Goal: Task Accomplishment & Management: Manage account settings

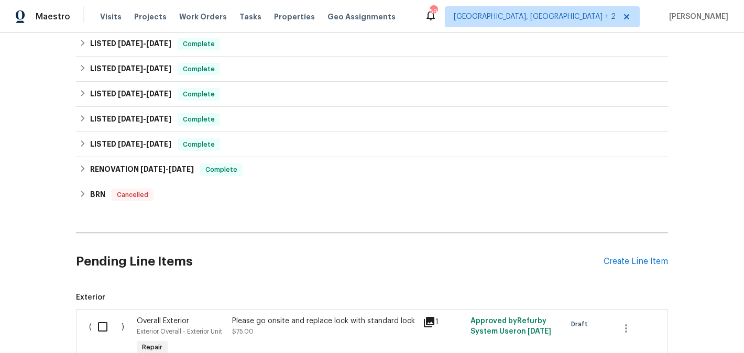
scroll to position [613, 0]
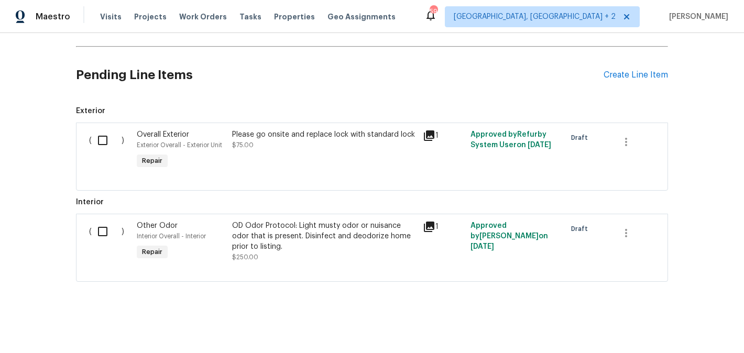
click at [615, 80] on div "Pending Line Items Create Line Item" at bounding box center [372, 75] width 592 height 49
click at [633, 77] on div "Create Line Item" at bounding box center [635, 75] width 64 height 10
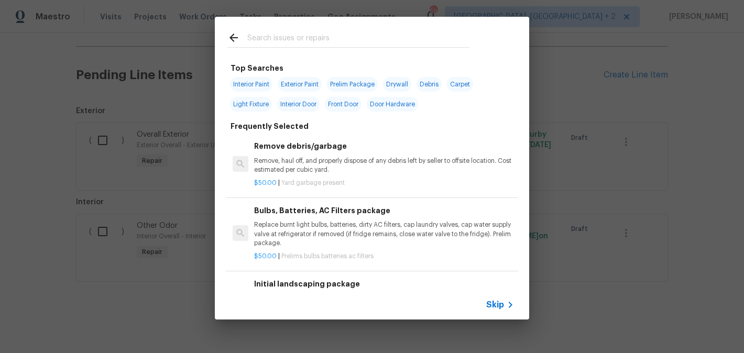
click at [304, 46] on input "text" at bounding box center [358, 39] width 222 height 16
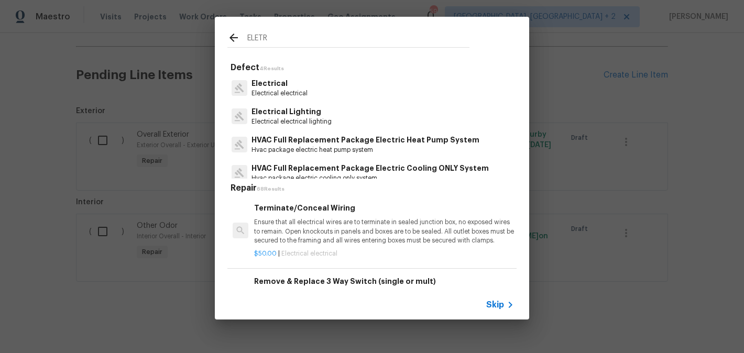
type input "ELETR"
click at [308, 87] on div "Electrical Electrical electrical" at bounding box center [371, 88] width 289 height 28
click at [287, 92] on p "Electrical electrical" at bounding box center [279, 93] width 56 height 9
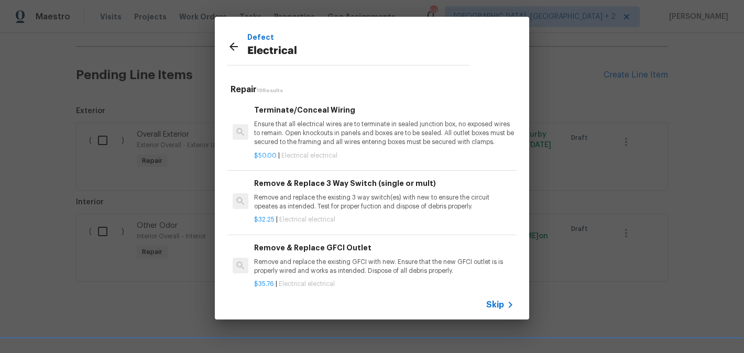
click at [338, 126] on p "Ensure that all electrical wires are to terminate in sealed junction box, no ex…" at bounding box center [384, 133] width 260 height 27
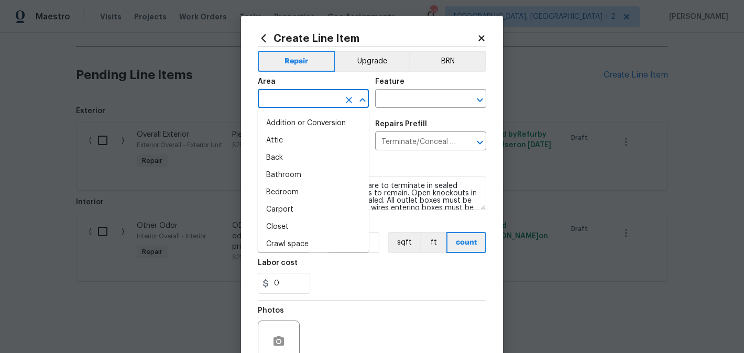
click at [279, 106] on input "text" at bounding box center [299, 100] width 82 height 16
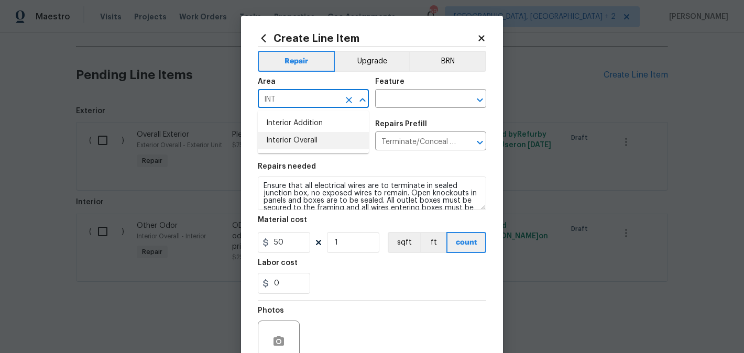
click at [294, 141] on li "Interior Overall" at bounding box center [313, 140] width 111 height 17
type input "Interior Overall"
click at [423, 102] on input "text" at bounding box center [416, 100] width 82 height 16
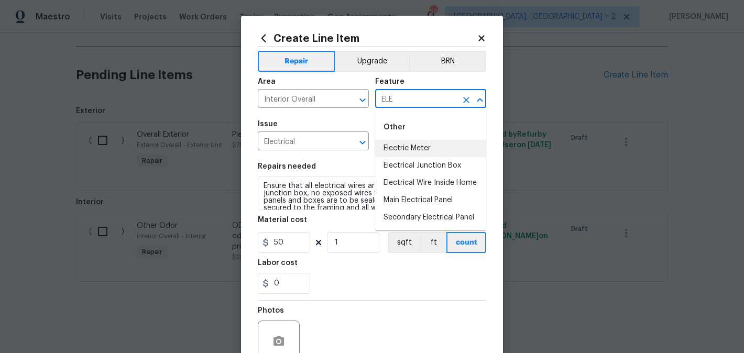
click at [444, 145] on li "Electric Meter" at bounding box center [430, 148] width 111 height 17
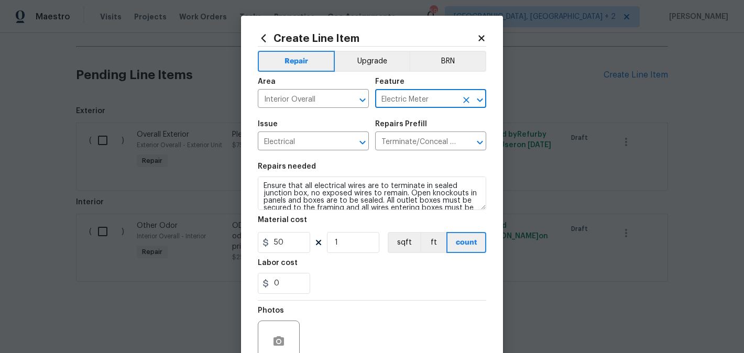
type input "Electric Meter"
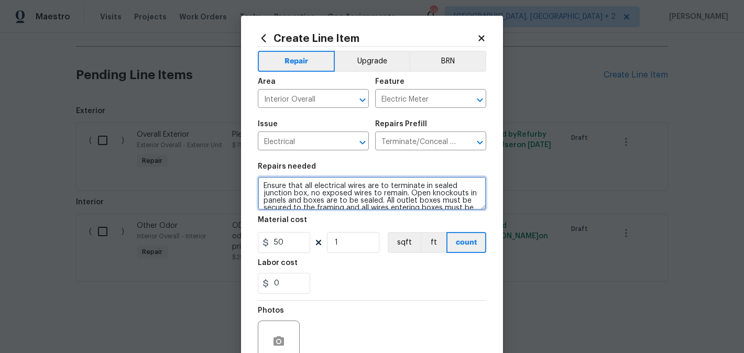
click at [357, 191] on textarea "Ensure that all electrical wires are to terminate in sealed junction box, no ex…" at bounding box center [372, 194] width 228 height 34
paste textarea "Feedback received of an electrical issue in one of the bedrooms. Please inspect…"
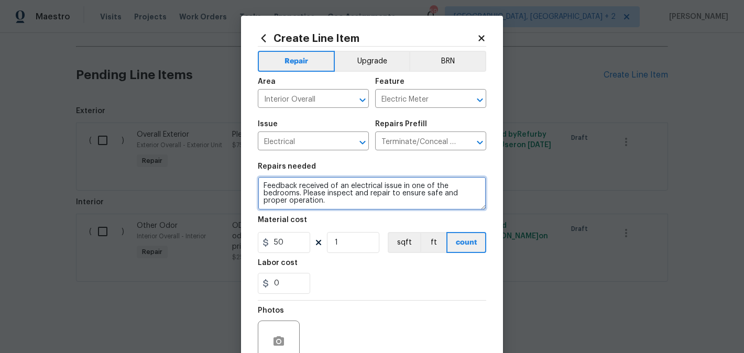
scroll to position [2, 0]
type textarea "Feedback received of an electrical issue in one of the bedrooms. Please inspect…"
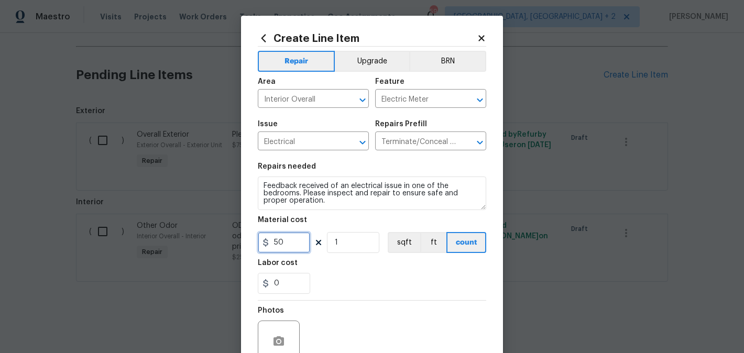
click at [281, 245] on input "50" at bounding box center [284, 242] width 52 height 21
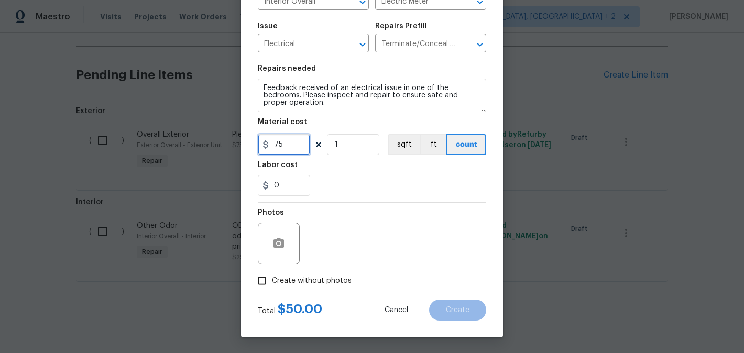
type input "75"
click at [299, 281] on span "Create without photos" at bounding box center [312, 281] width 80 height 11
click at [272, 281] on input "Create without photos" at bounding box center [262, 281] width 20 height 20
checkbox input "true"
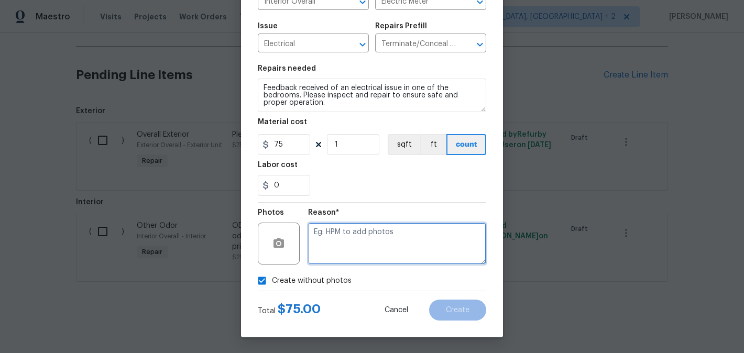
click at [397, 225] on textarea at bounding box center [397, 244] width 178 height 42
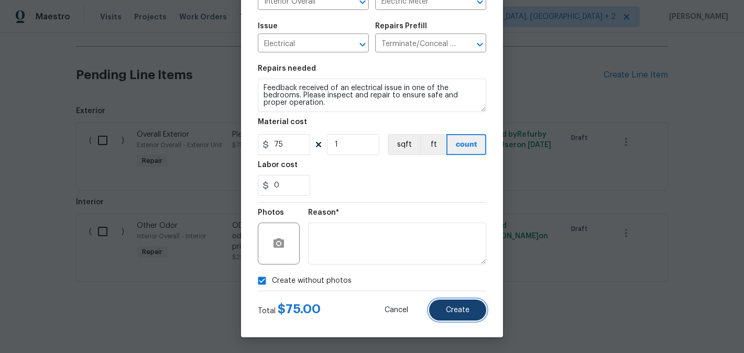
click at [465, 314] on button "Create" at bounding box center [457, 310] width 57 height 21
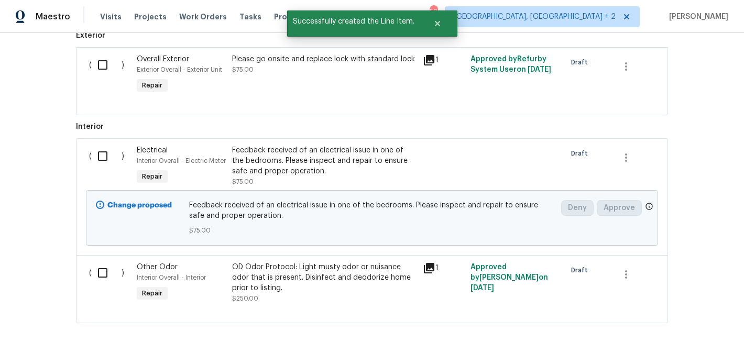
scroll to position [696, 0]
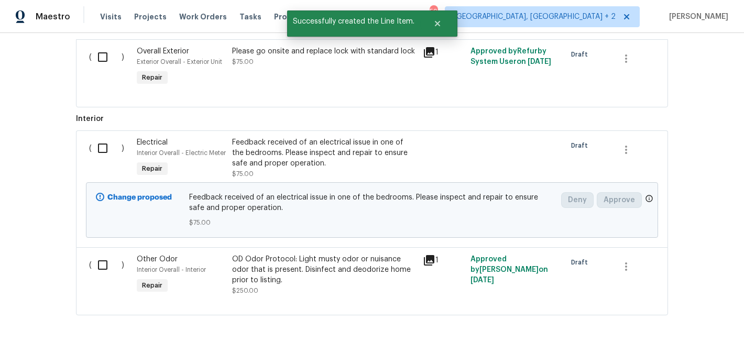
click at [108, 145] on input "checkbox" at bounding box center [107, 148] width 30 height 22
checkbox input "true"
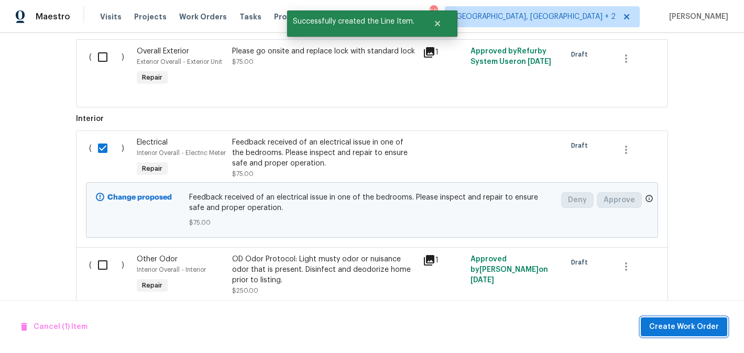
click at [669, 331] on span "Create Work Order" at bounding box center [684, 327] width 70 height 13
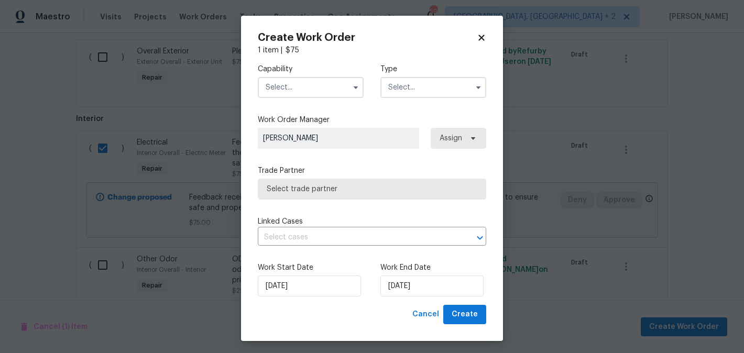
click at [288, 84] on input "text" at bounding box center [311, 87] width 106 height 21
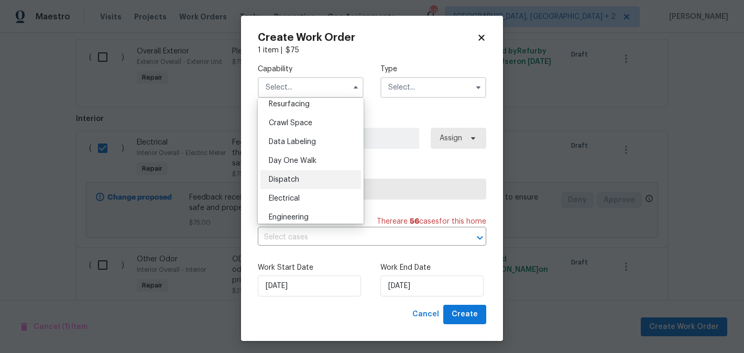
scroll to position [244, 0]
click at [304, 192] on div "Electrical" at bounding box center [310, 197] width 101 height 19
type input "Electrical"
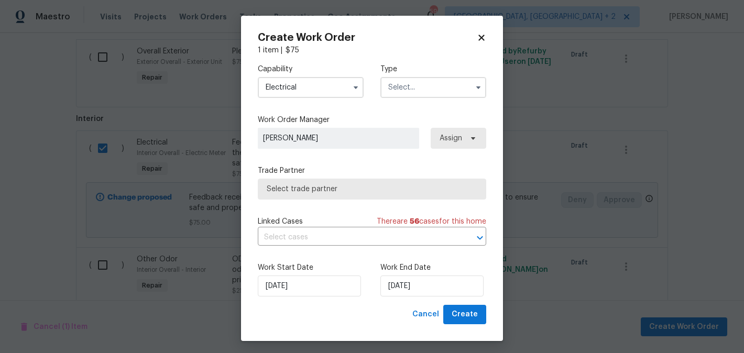
click at [422, 96] on input "text" at bounding box center [433, 87] width 106 height 21
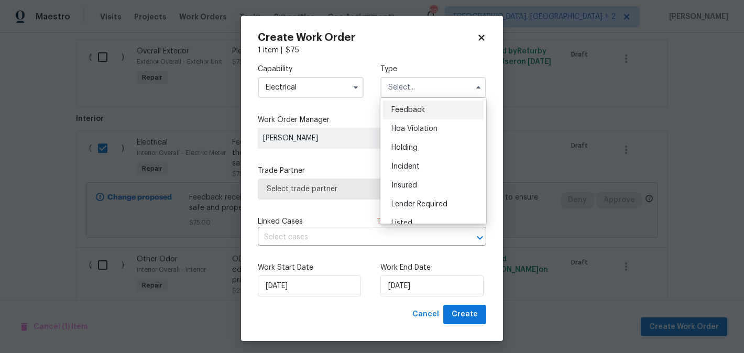
click at [422, 104] on div "Feedback" at bounding box center [433, 110] width 101 height 19
type input "Feedback"
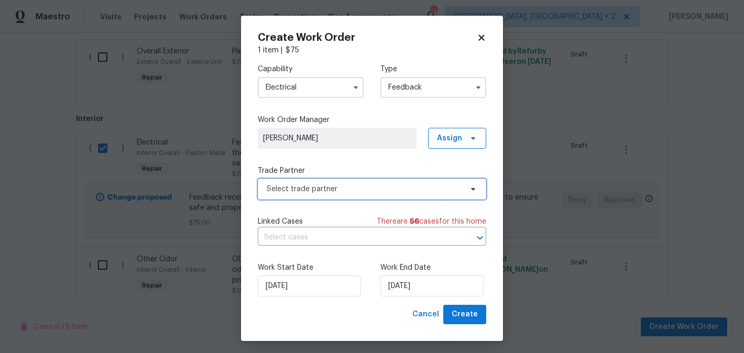
click at [326, 183] on span "Select trade partner" at bounding box center [372, 189] width 228 height 21
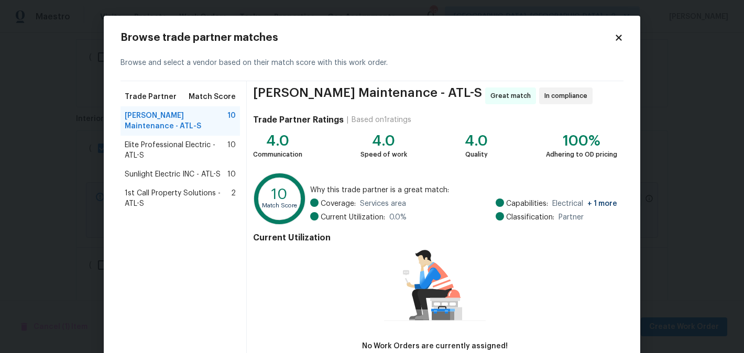
click at [169, 141] on span "Elite Professional Electric - ATL-S" at bounding box center [176, 150] width 103 height 21
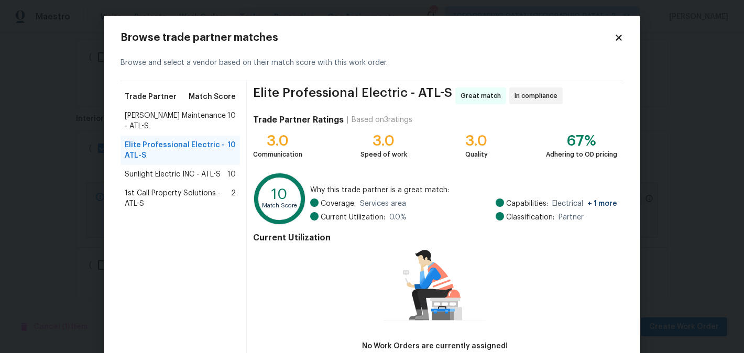
click at [166, 165] on div "Sunlight Electric INC - ATL-S 10" at bounding box center [179, 174] width 119 height 19
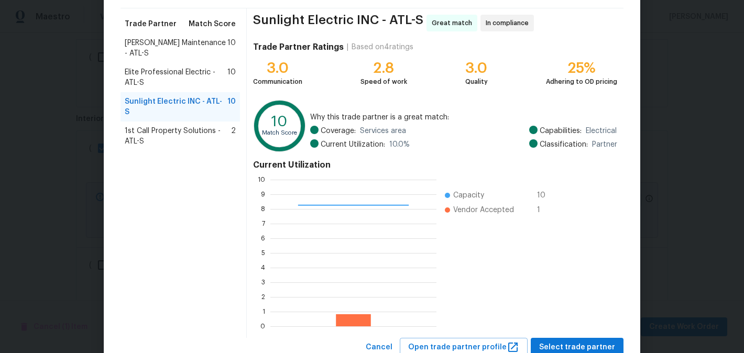
scroll to position [109, 0]
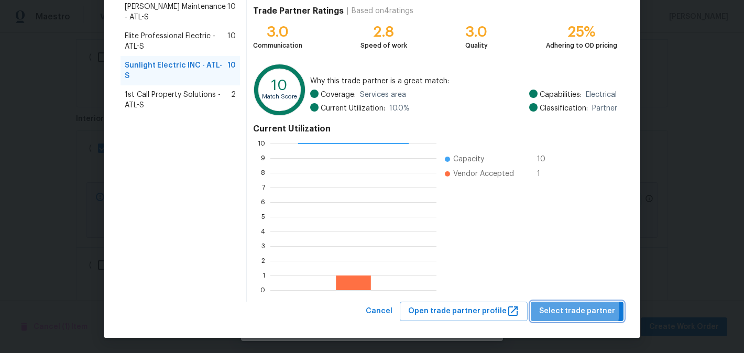
click at [557, 310] on span "Select trade partner" at bounding box center [577, 311] width 76 height 13
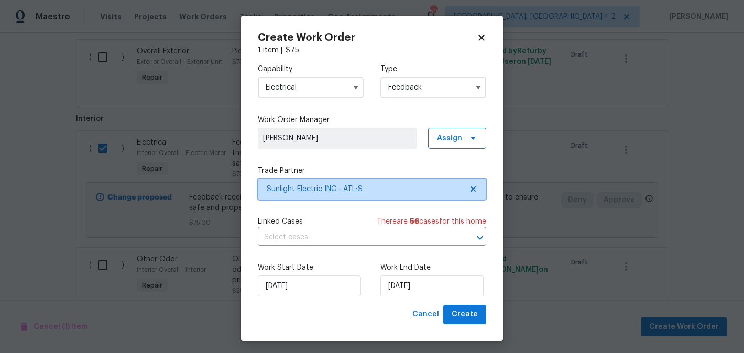
scroll to position [0, 0]
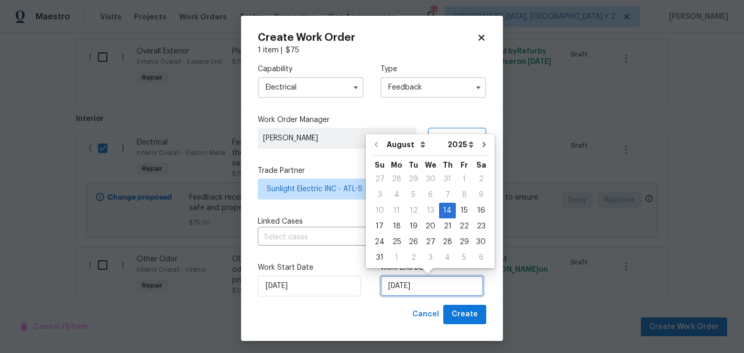
click at [417, 286] on input "14/08/2025" at bounding box center [431, 286] width 103 height 21
click at [477, 211] on div "16" at bounding box center [481, 210] width 17 height 15
type input "16/08/2025"
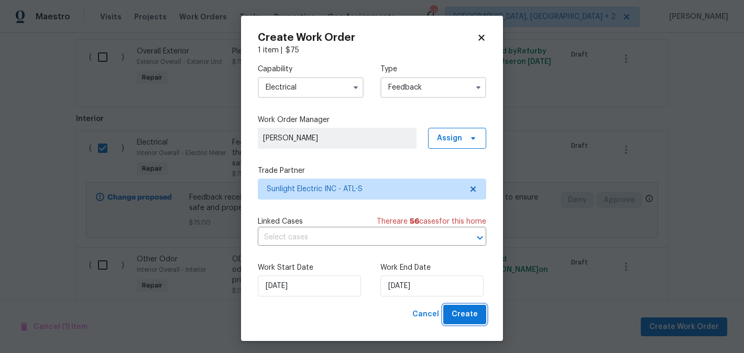
click at [467, 311] on span "Create" at bounding box center [465, 314] width 26 height 13
checkbox input "false"
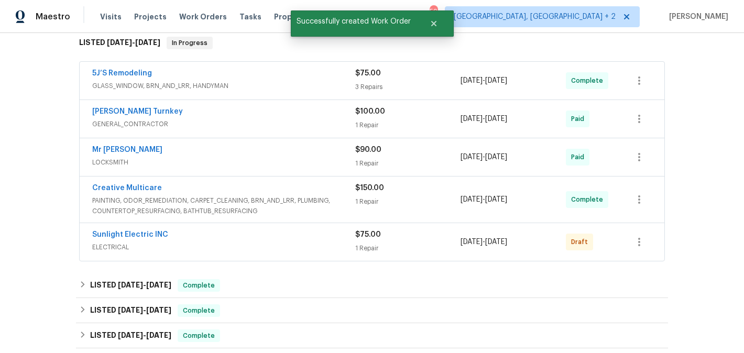
scroll to position [174, 0]
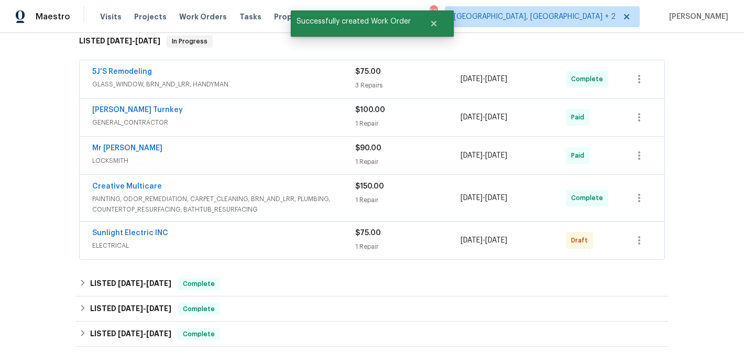
click at [148, 237] on span "Sunlight Electric INC" at bounding box center [130, 233] width 76 height 10
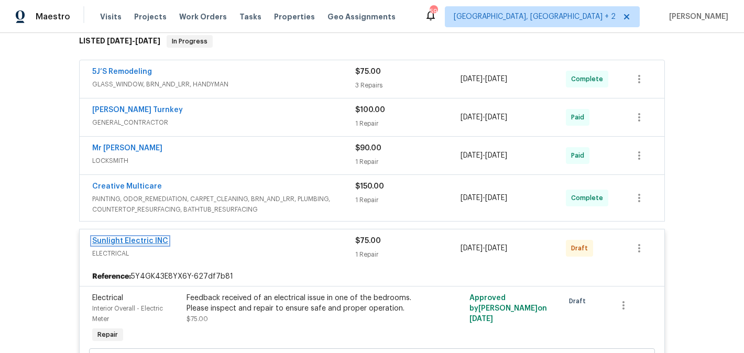
click at [151, 242] on link "Sunlight Electric INC" at bounding box center [130, 240] width 76 height 7
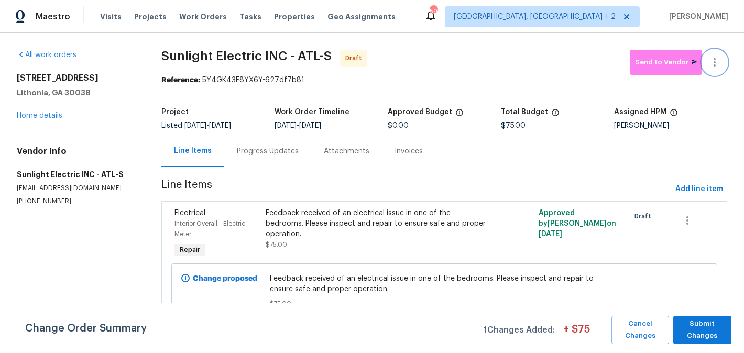
click at [719, 58] on icon "button" at bounding box center [714, 62] width 13 height 13
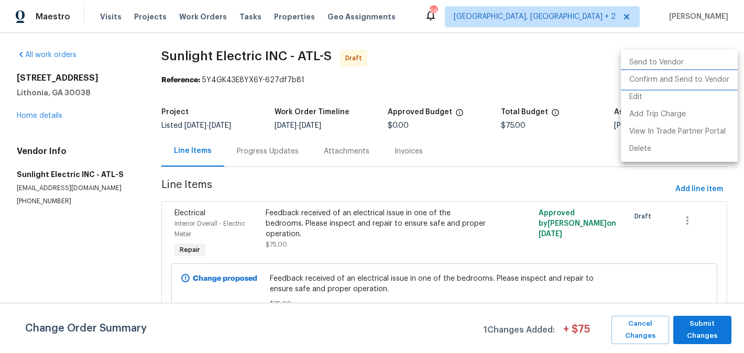
click at [719, 80] on li "Confirm and Send to Vendor" at bounding box center [679, 79] width 117 height 17
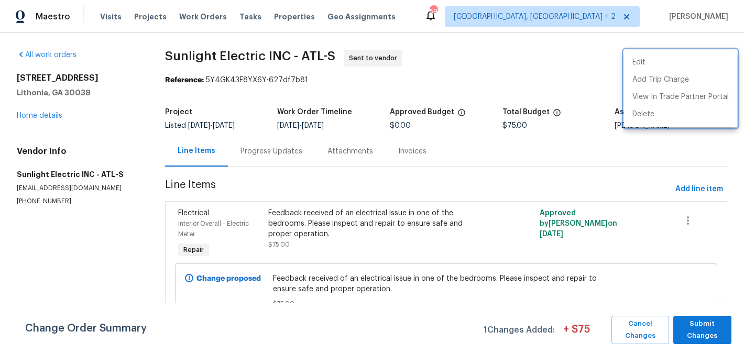
click at [269, 160] on div at bounding box center [372, 176] width 744 height 353
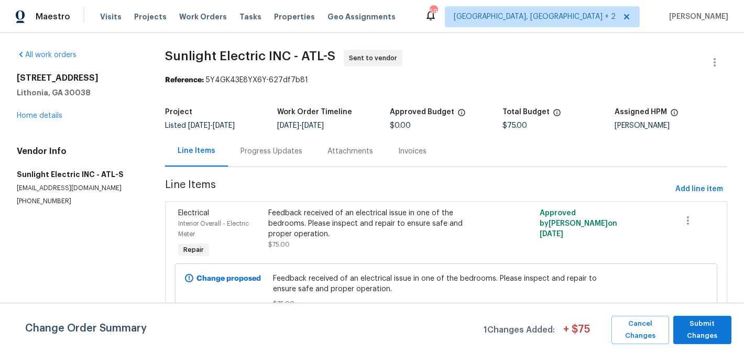
click at [274, 152] on div "Progress Updates" at bounding box center [271, 151] width 62 height 10
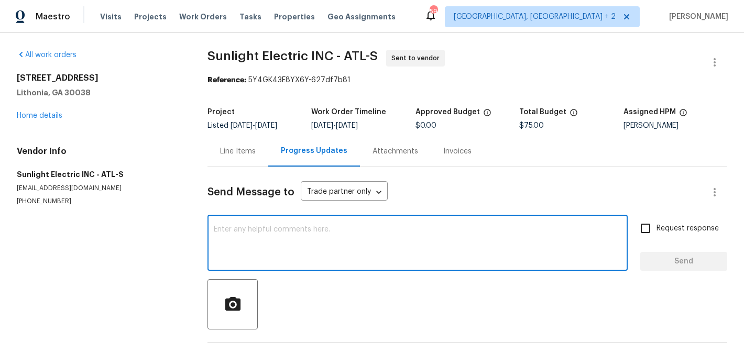
click at [287, 235] on textarea at bounding box center [418, 244] width 408 height 37
paste textarea "Hi, this is Blessida with Opendoor. I’m confirming you received the WO for the …"
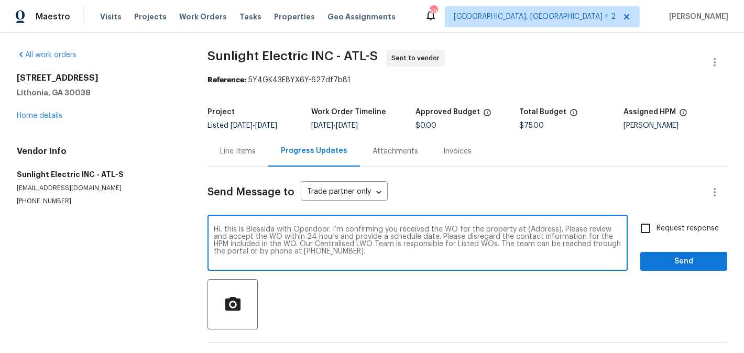
click at [540, 237] on textarea "Hi, this is Blessida with Opendoor. I’m confirming you received the WO for the …" at bounding box center [418, 244] width 408 height 37
paste textarea "3217 Fairington Dr, Lithonia, GA 30038"
type textarea "Hi, this is Blessida with Opendoor. I’m confirming you received the WO for the …"
click at [664, 226] on span "Request response" at bounding box center [687, 228] width 62 height 11
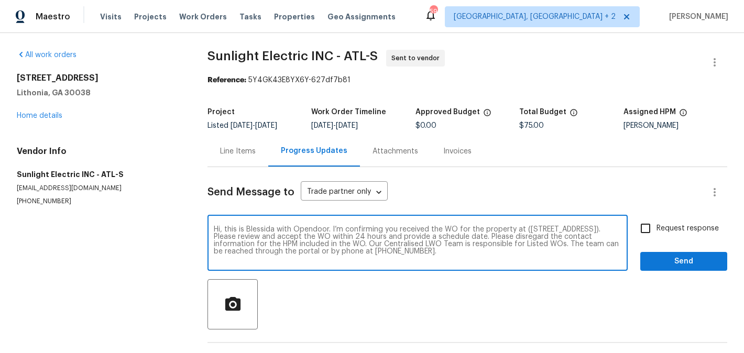
click at [656, 226] on input "Request response" at bounding box center [645, 228] width 22 height 22
checkbox input "true"
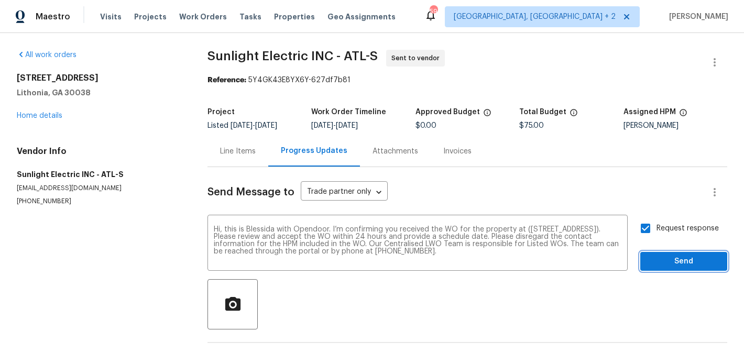
click at [663, 256] on span "Send" at bounding box center [684, 261] width 70 height 13
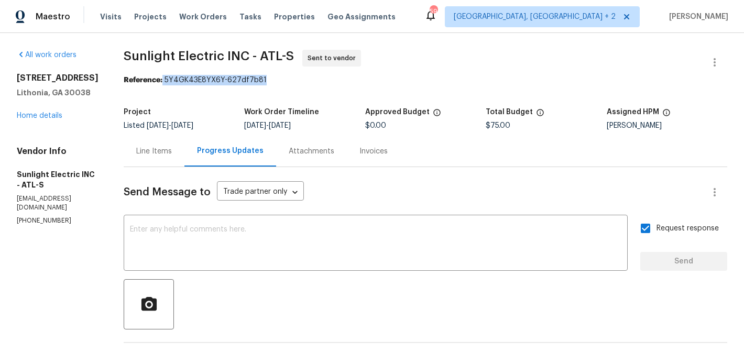
drag, startPoint x: 177, startPoint y: 77, endPoint x: 283, endPoint y: 77, distance: 106.9
click at [283, 77] on div "Reference: 5Y4GK43E8YX6Y-627df7b81" at bounding box center [425, 80] width 603 height 10
copy div "5Y4GK43E8YX6Y-627df7b81"
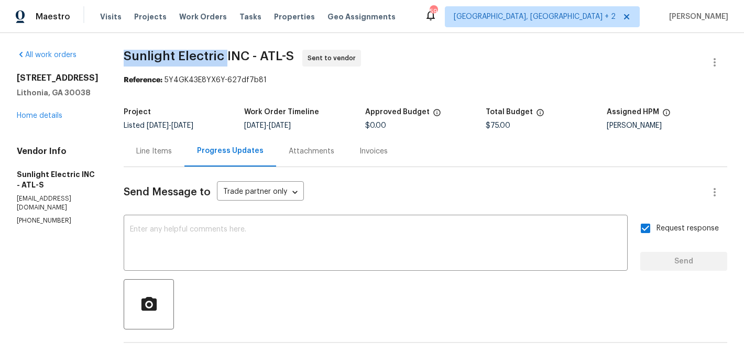
drag, startPoint x: 129, startPoint y: 55, endPoint x: 237, endPoint y: 59, distance: 108.0
click at [237, 59] on div "All work orders 3217 Fairington Dr Lithonia, GA 30038 Home details Vendor Info …" at bounding box center [372, 257] width 744 height 449
copy span "Sunlight Electric"
click at [172, 148] on div "Line Items" at bounding box center [154, 151] width 36 height 10
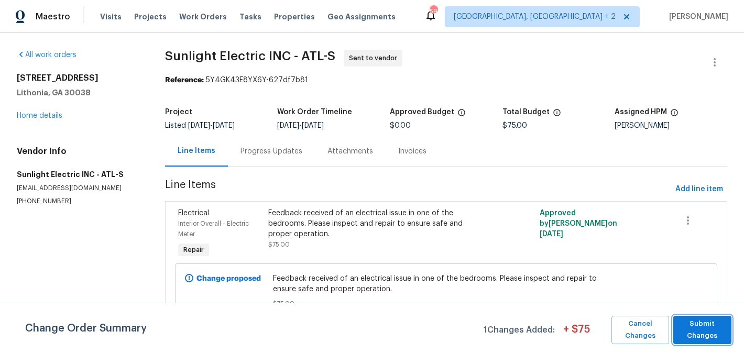
click at [692, 326] on span "Submit Changes" at bounding box center [702, 330] width 48 height 24
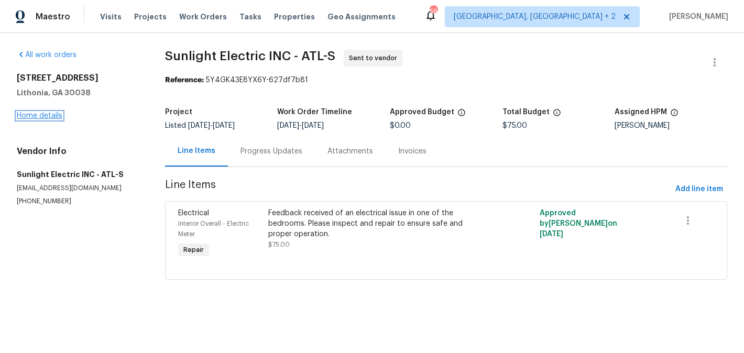
click at [49, 114] on link "Home details" at bounding box center [40, 115] width 46 height 7
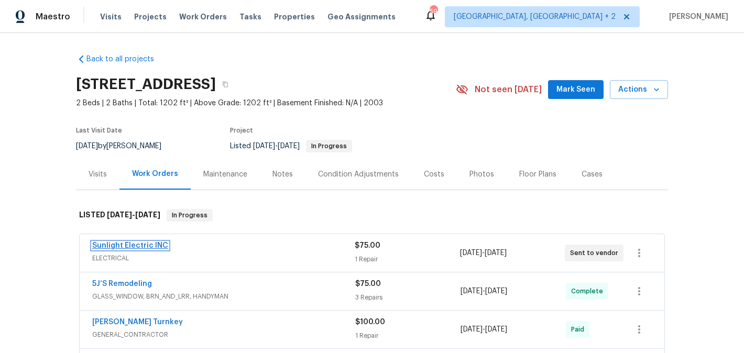
click at [156, 245] on link "Sunlight Electric INC" at bounding box center [130, 245] width 76 height 7
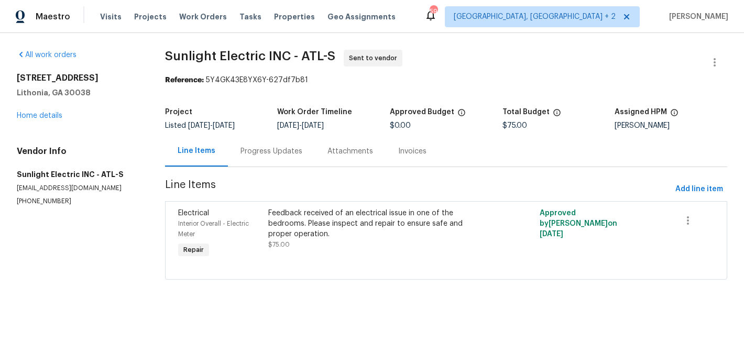
click at [260, 142] on div "Progress Updates" at bounding box center [271, 151] width 87 height 31
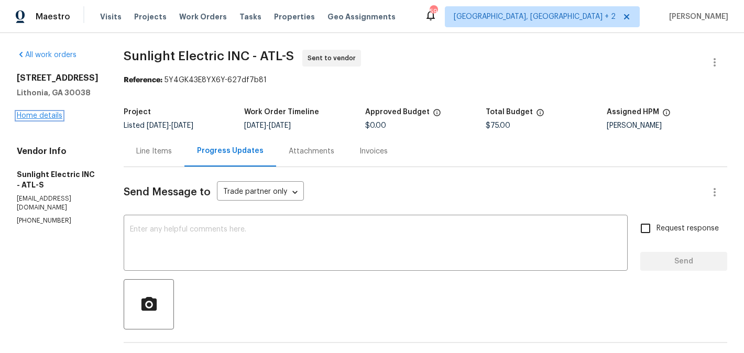
click at [47, 115] on link "Home details" at bounding box center [40, 115] width 46 height 7
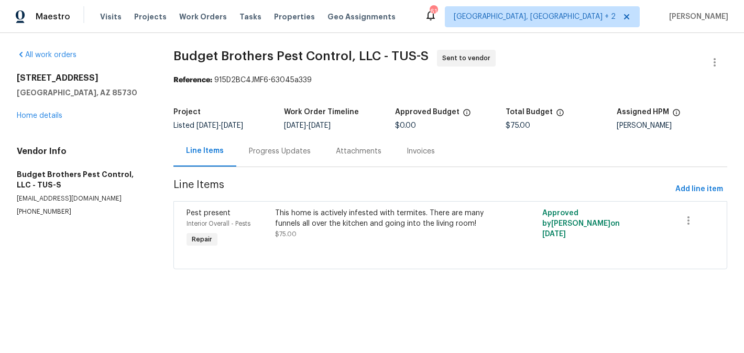
click at [262, 153] on div "Progress Updates" at bounding box center [280, 151] width 62 height 10
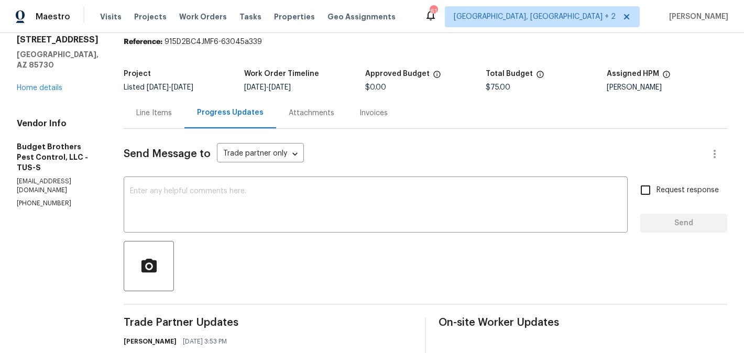
scroll to position [211, 0]
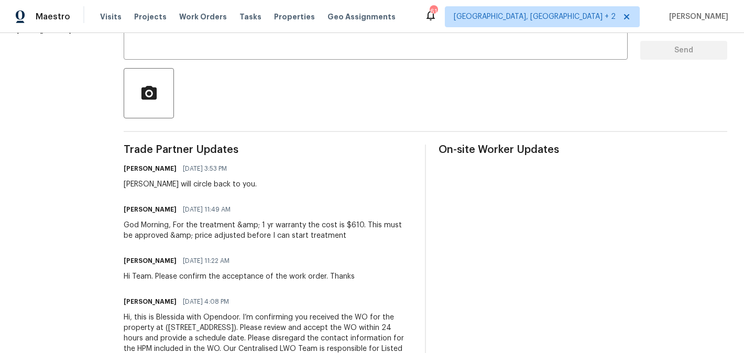
click at [154, 215] on div "[PERSON_NAME] [DATE] 11:49 AM" at bounding box center [268, 209] width 289 height 15
click at [154, 215] on div "Billie Tholen 08/14/2025 11:49 AM" at bounding box center [268, 209] width 289 height 15
click at [148, 210] on h6 "Billie Tholen" at bounding box center [150, 209] width 53 height 10
copy h6 "Billie"
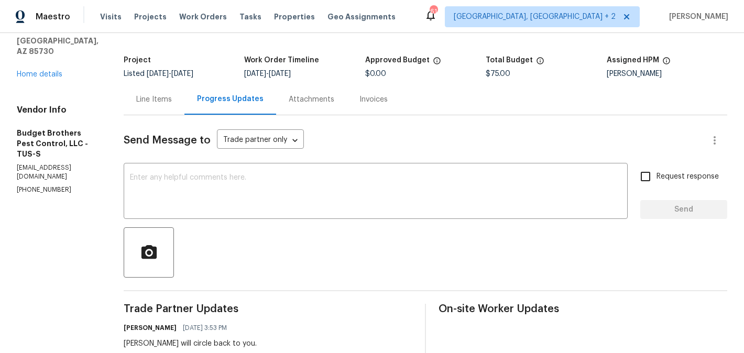
scroll to position [0, 0]
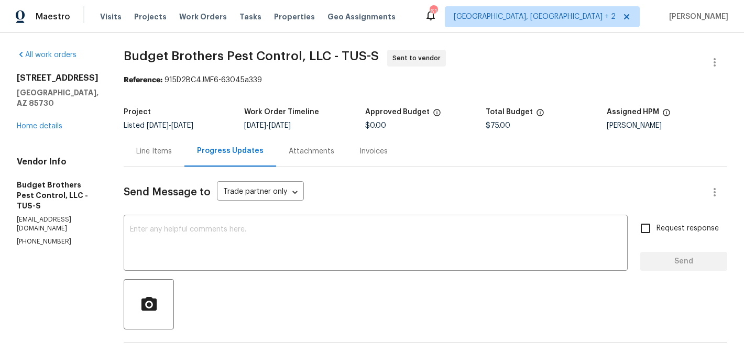
click at [211, 193] on span "Send Message to" at bounding box center [167, 192] width 87 height 10
click at [209, 267] on div "x ​" at bounding box center [376, 243] width 504 height 53
paste textarea "Billie"
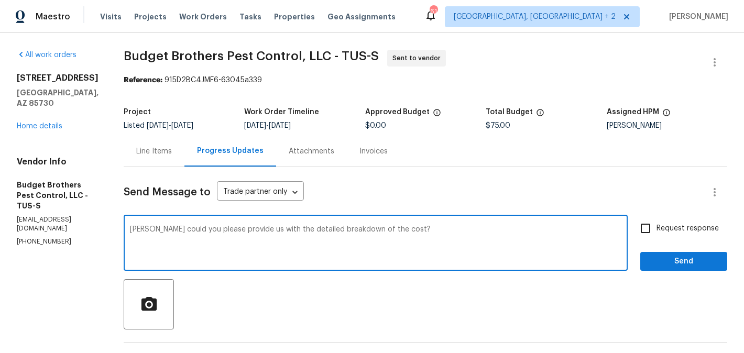
type textarea "Billie could you please provide us with the detailed breakdown of the cost?"
click at [688, 228] on span "Request response" at bounding box center [687, 228] width 62 height 11
click at [656, 228] on input "Request response" at bounding box center [645, 228] width 22 height 22
checkbox input "true"
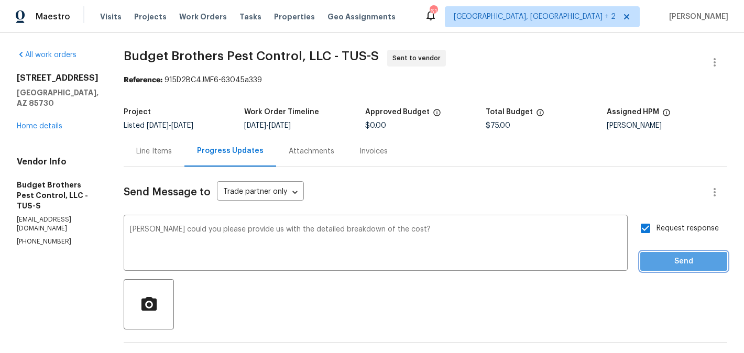
click at [686, 259] on span "Send" at bounding box center [684, 261] width 70 height 13
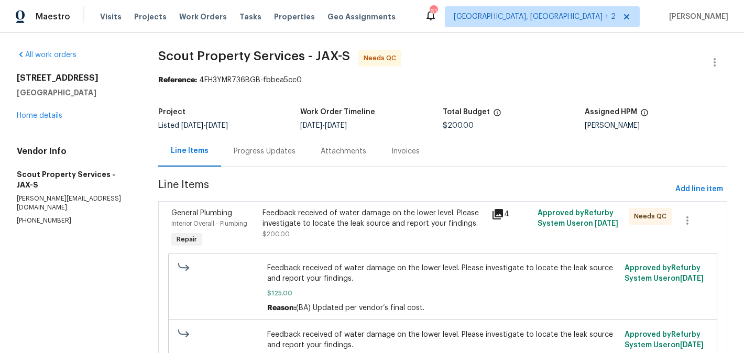
click at [267, 153] on div "Progress Updates" at bounding box center [265, 151] width 62 height 10
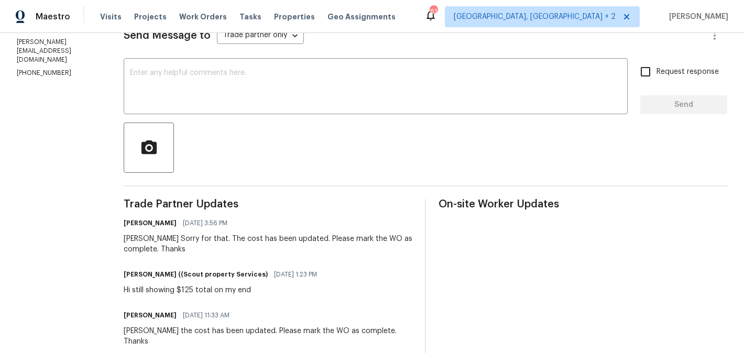
scroll to position [10, 0]
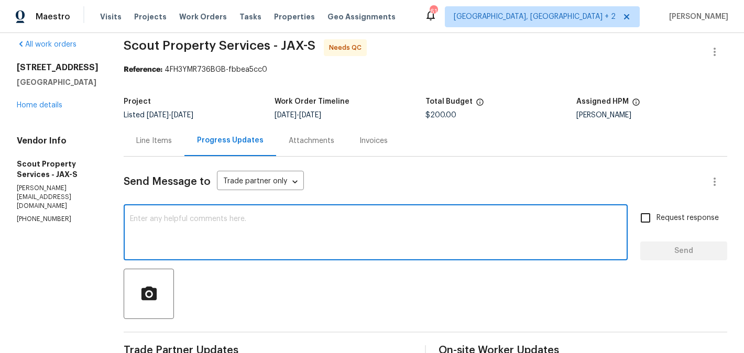
click at [172, 222] on textarea at bounding box center [375, 233] width 491 height 37
type textarea "WO approved. Thanks"
click at [646, 257] on button "Send" at bounding box center [683, 250] width 87 height 19
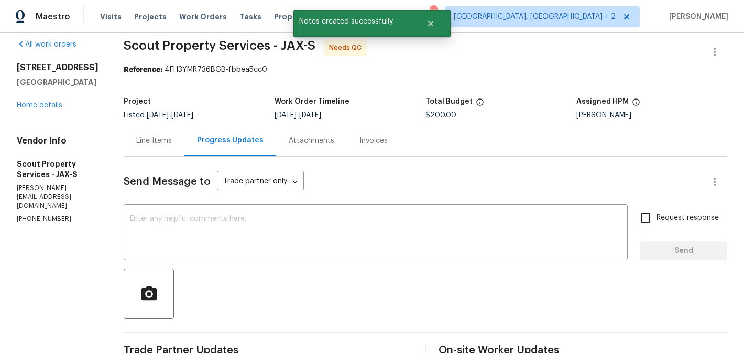
click at [124, 148] on div "Line Items" at bounding box center [154, 140] width 61 height 31
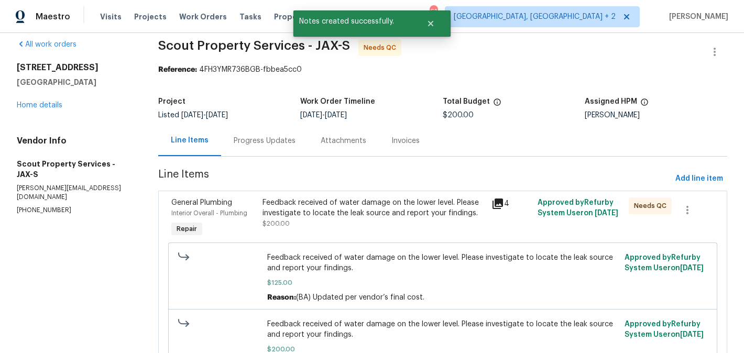
click at [371, 233] on div "Feedback received of water damage on the lower level. Please investigate to loc…" at bounding box center [373, 218] width 229 height 48
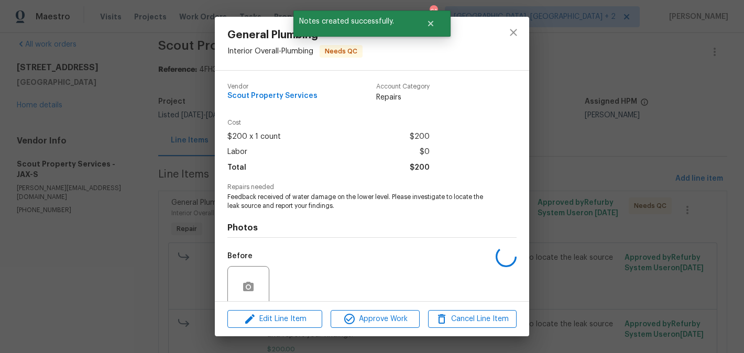
scroll to position [85, 0]
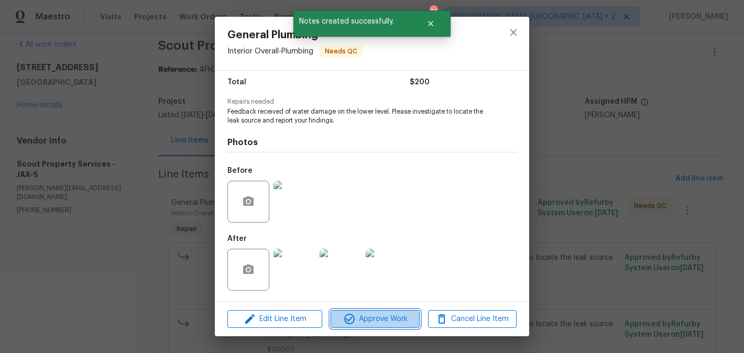
click at [365, 321] on span "Approve Work" at bounding box center [375, 319] width 82 height 13
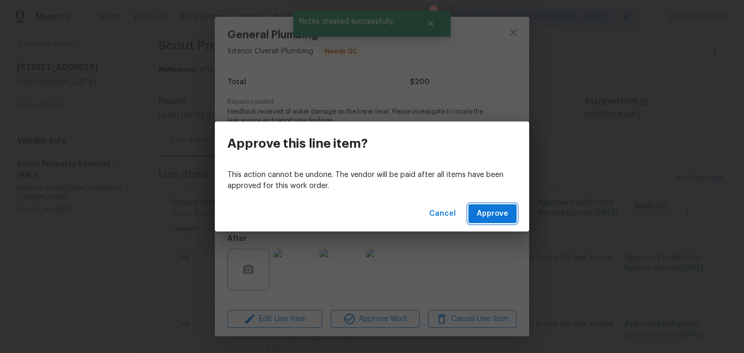
click at [509, 217] on button "Approve" at bounding box center [492, 213] width 48 height 19
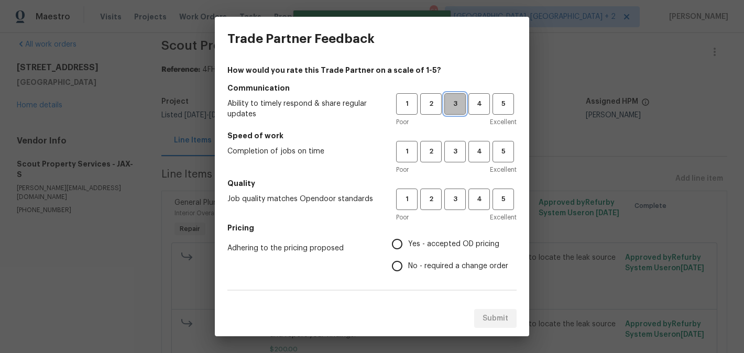
click at [448, 106] on span "3" at bounding box center [454, 104] width 19 height 12
click at [454, 138] on h5 "Speed of work" at bounding box center [371, 135] width 289 height 10
click at [454, 155] on span "3" at bounding box center [454, 152] width 19 height 12
click at [454, 211] on div "1 2 3 4 5 Poor Excellent" at bounding box center [456, 206] width 120 height 34
click at [455, 202] on span "3" at bounding box center [454, 199] width 19 height 12
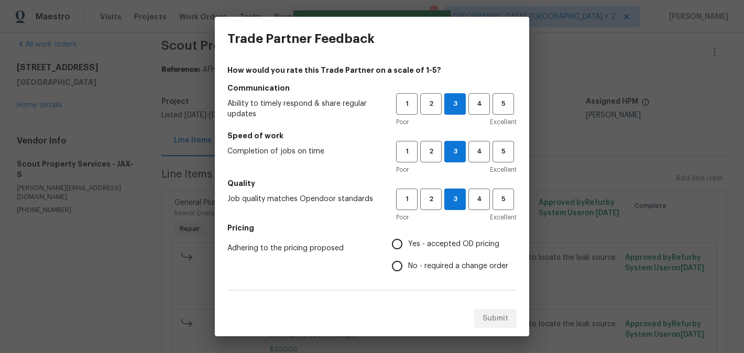
click at [453, 252] on label "Yes - accepted OD pricing" at bounding box center [447, 244] width 122 height 22
click at [408, 252] on input "Yes - accepted OD pricing" at bounding box center [397, 244] width 22 height 22
radio input "true"
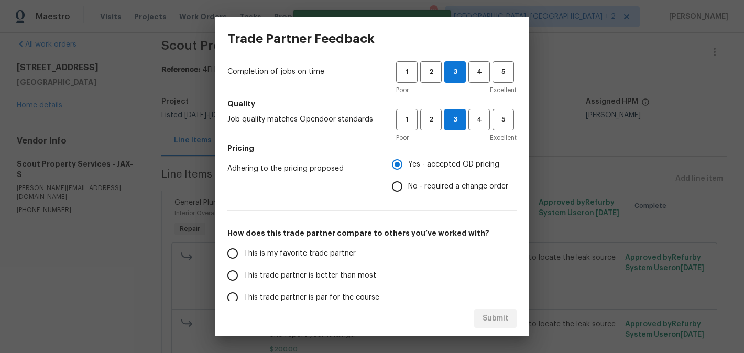
scroll to position [81, 0]
click at [418, 183] on span "No - required a change order" at bounding box center [458, 185] width 100 height 11
click at [408, 183] on input "No - required a change order" at bounding box center [397, 185] width 22 height 22
radio input "true"
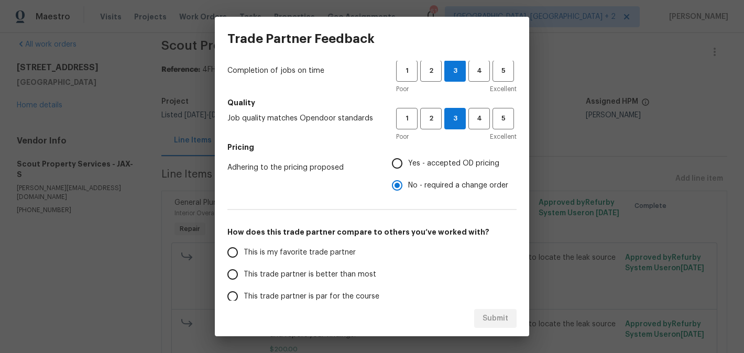
click at [278, 256] on span "This is my favorite trade partner" at bounding box center [300, 252] width 112 height 11
click at [244, 256] on input "This is my favorite trade partner" at bounding box center [233, 252] width 22 height 22
click at [504, 314] on span "Submit" at bounding box center [495, 318] width 26 height 13
radio input "true"
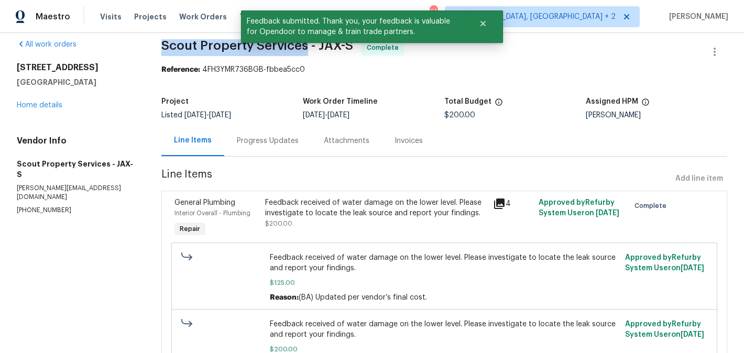
drag, startPoint x: 160, startPoint y: 50, endPoint x: 305, endPoint y: 50, distance: 145.1
click at [305, 50] on div "All work orders [STREET_ADDRESS] Home details Vendor Info Scout Property Servic…" at bounding box center [372, 221] width 744 height 396
copy span "Scout Property Services"
click at [41, 105] on link "Home details" at bounding box center [40, 105] width 46 height 7
